Goal: Task Accomplishment & Management: Manage account settings

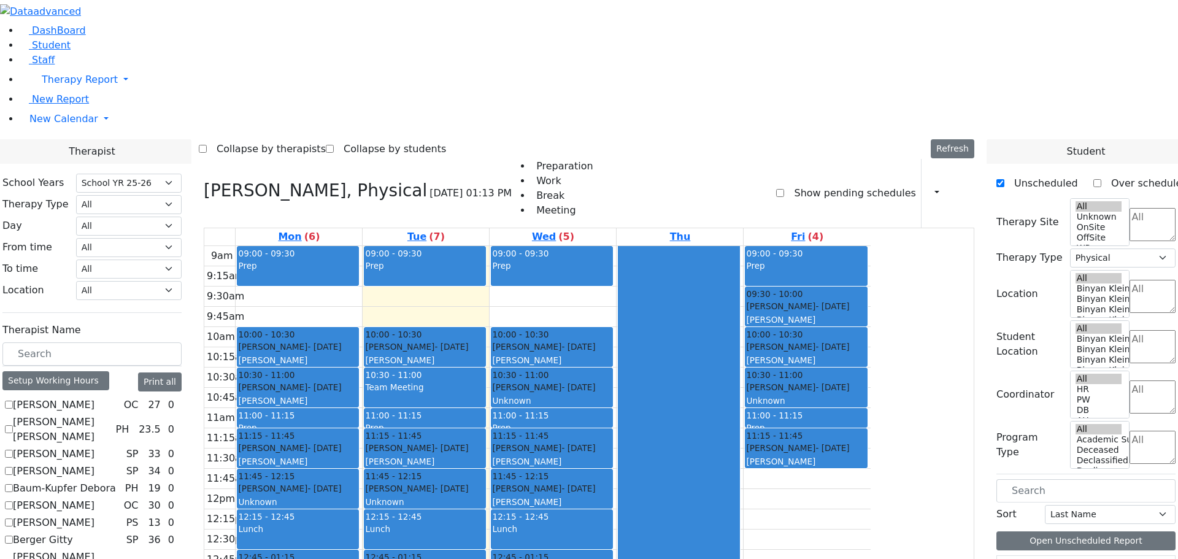
select select "212"
select select "2"
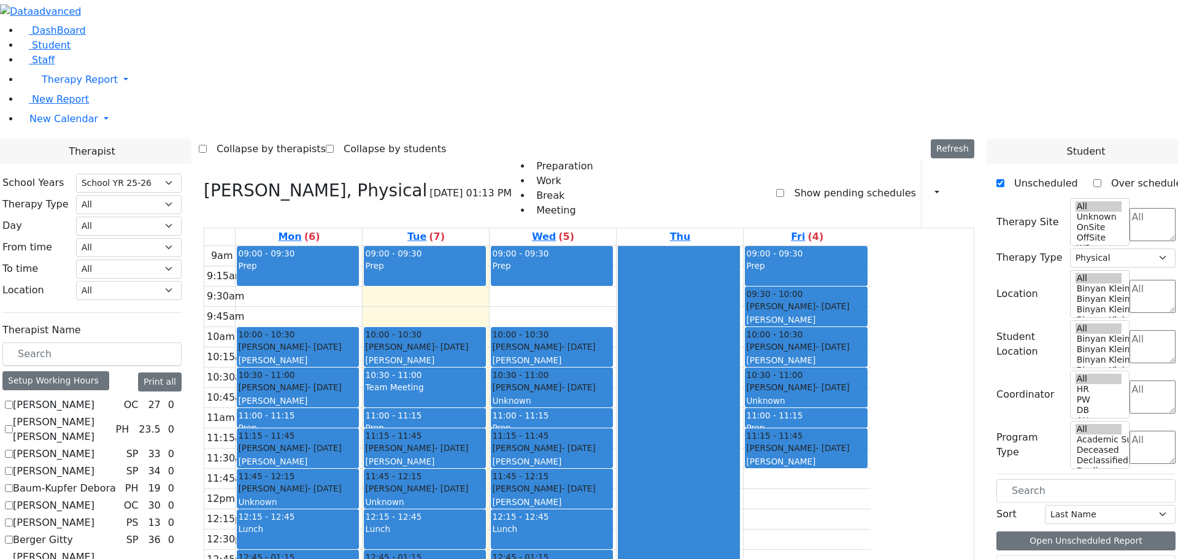
checkbox input "false"
select select
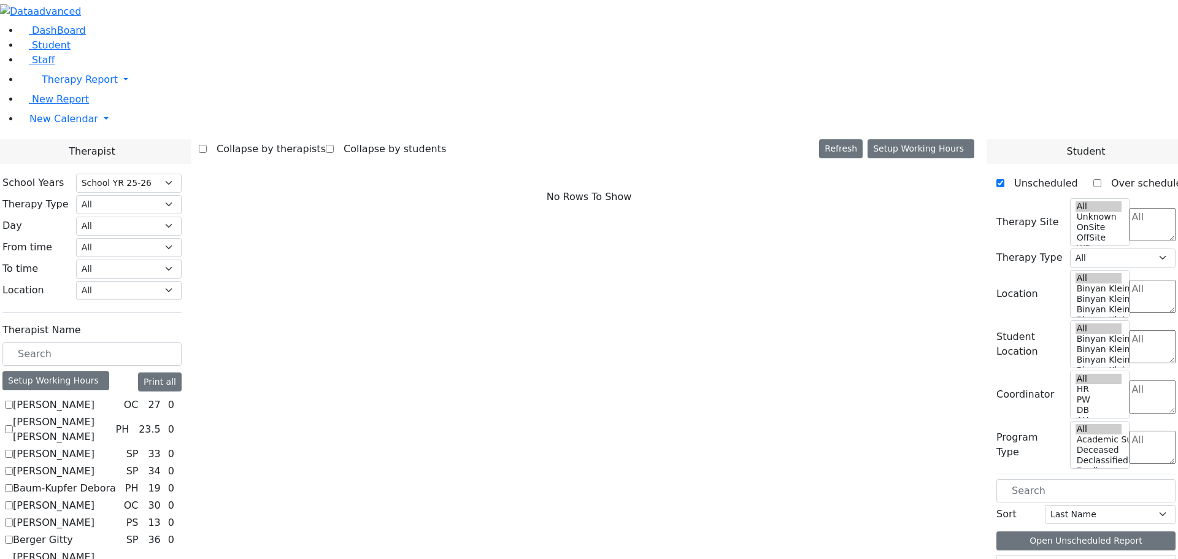
scroll to position [644, 0]
checkbox input "true"
select select "3"
